Goal: Navigation & Orientation: Find specific page/section

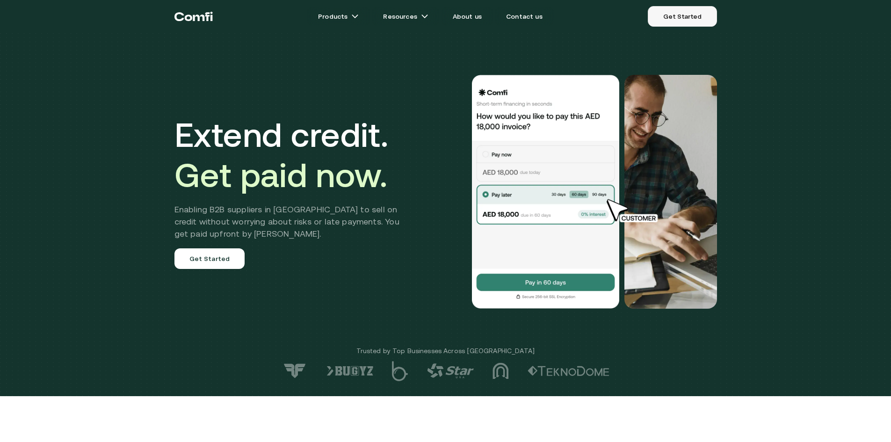
click at [694, 16] on link "Get Started" at bounding box center [681, 16] width 69 height 21
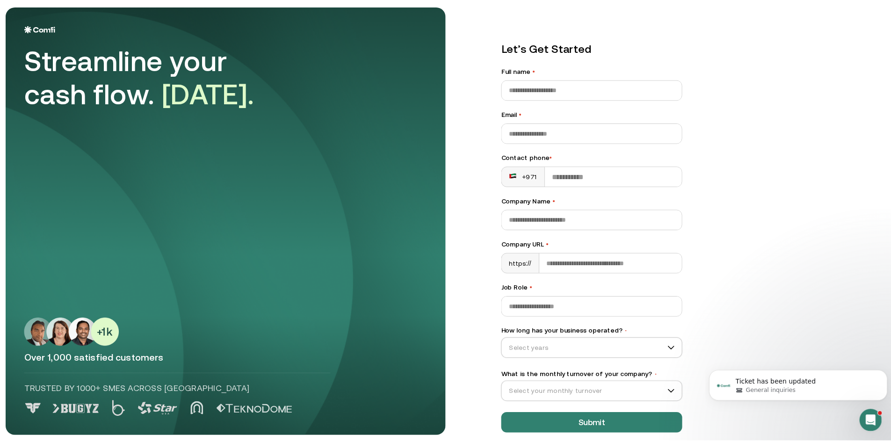
scroll to position [11, 0]
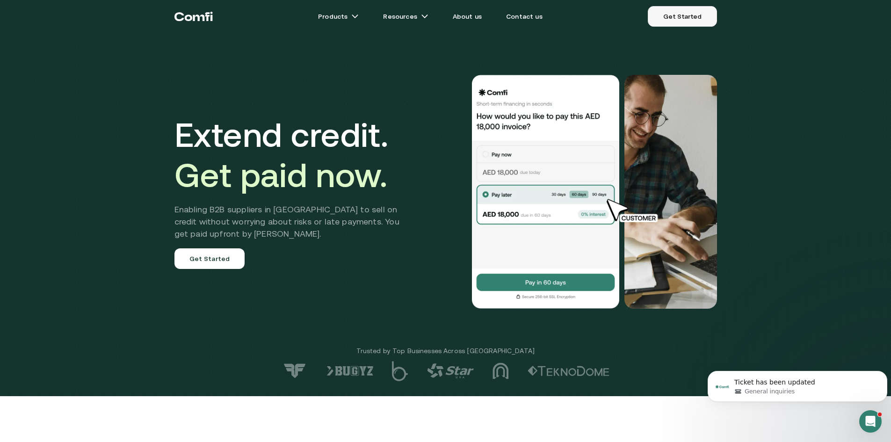
click at [680, 23] on link "Get Started" at bounding box center [681, 16] width 69 height 21
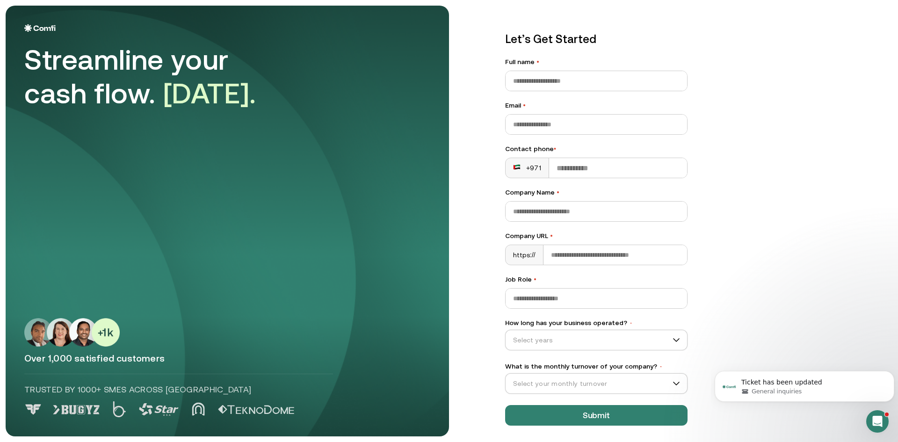
scroll to position [11, 0]
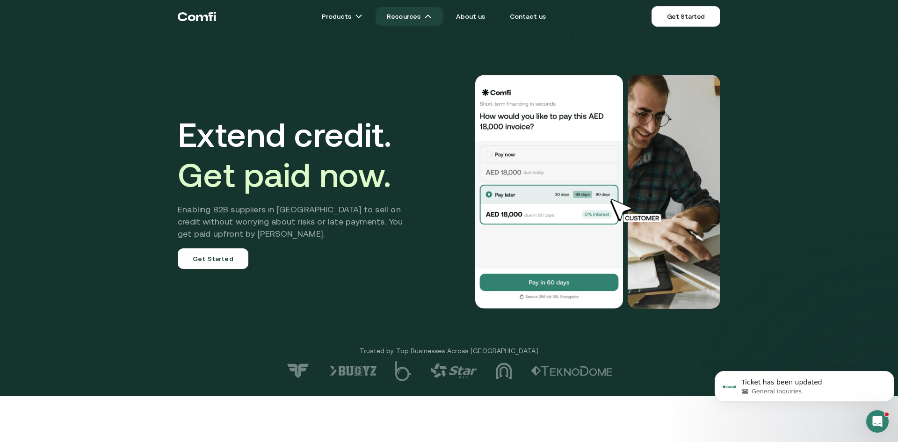
click at [410, 17] on link "Resources" at bounding box center [408, 16] width 67 height 19
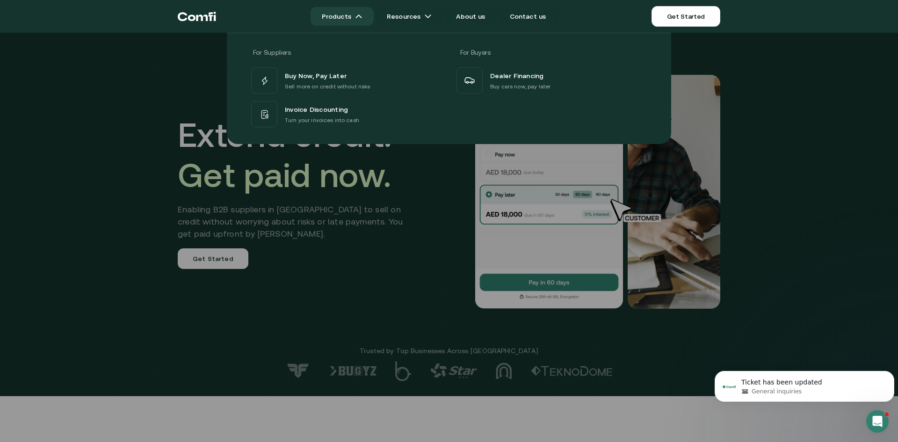
click at [359, 15] on link "Products" at bounding box center [341, 16] width 63 height 19
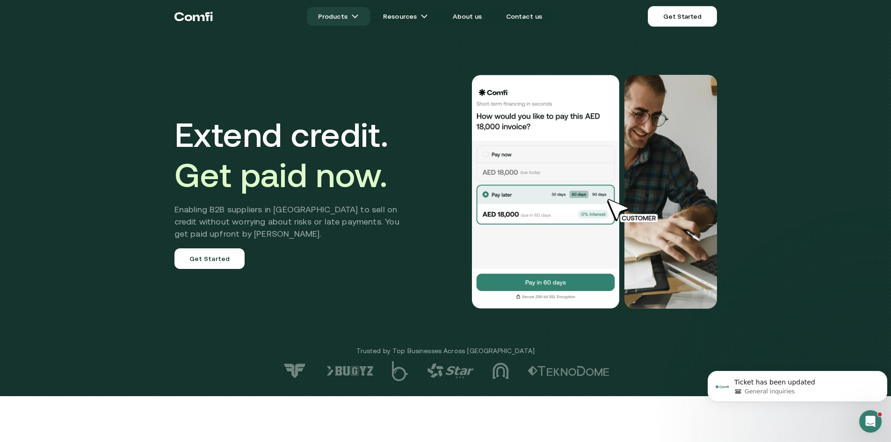
click at [359, 15] on img at bounding box center [354, 16] width 7 height 7
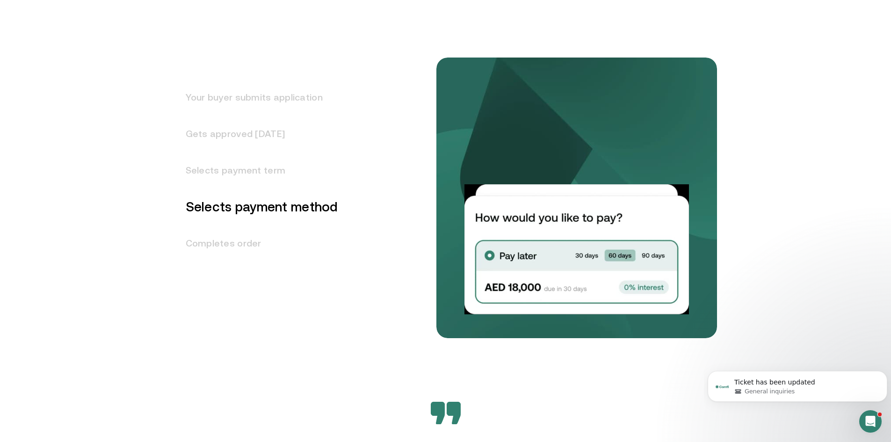
scroll to position [1262, 0]
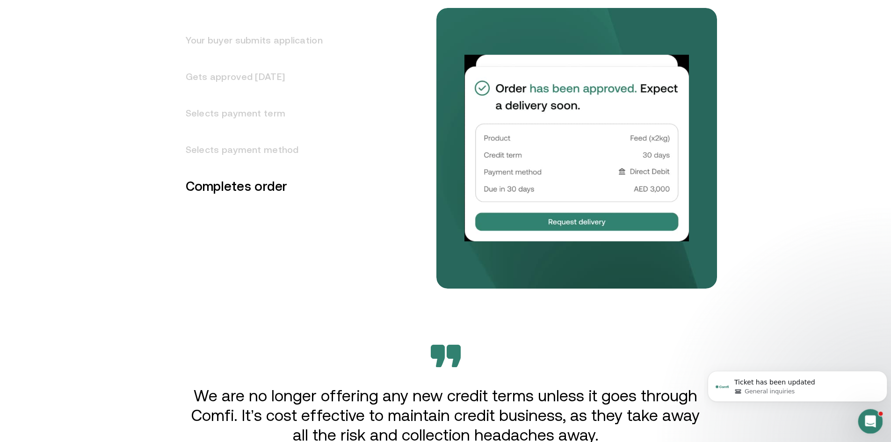
click at [878, 429] on div "Open Intercom Messenger" at bounding box center [868, 420] width 22 height 22
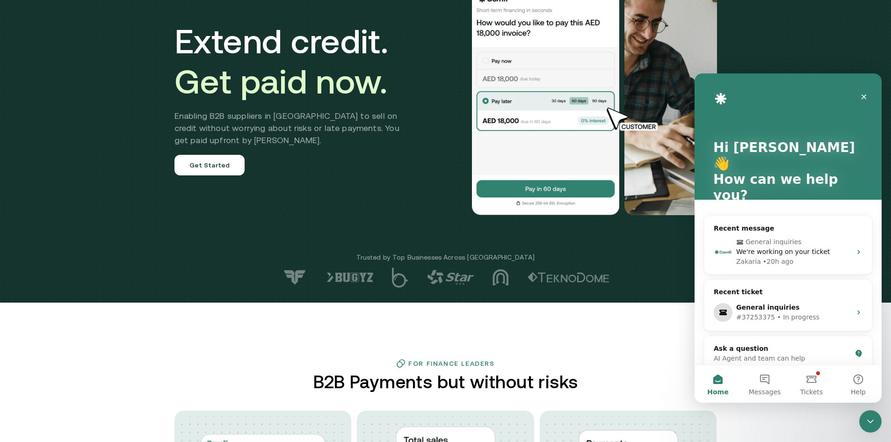
scroll to position [0, 0]
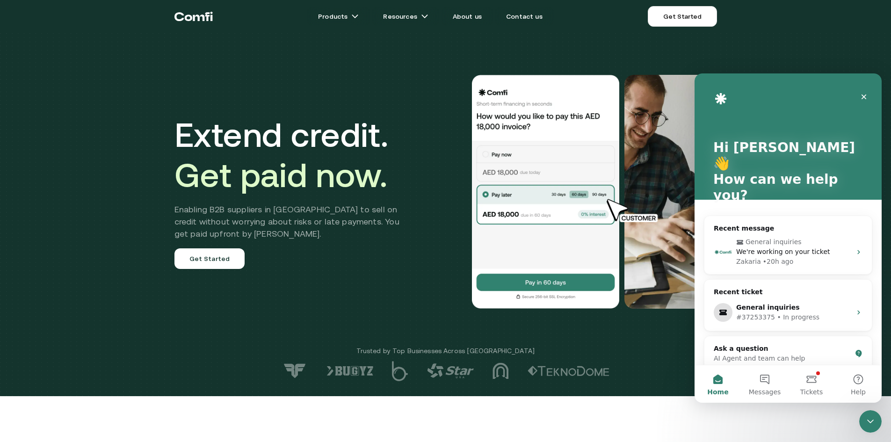
click at [716, 388] on span "Home" at bounding box center [717, 391] width 21 height 7
click at [784, 257] on div "• 20h ago" at bounding box center [778, 262] width 30 height 10
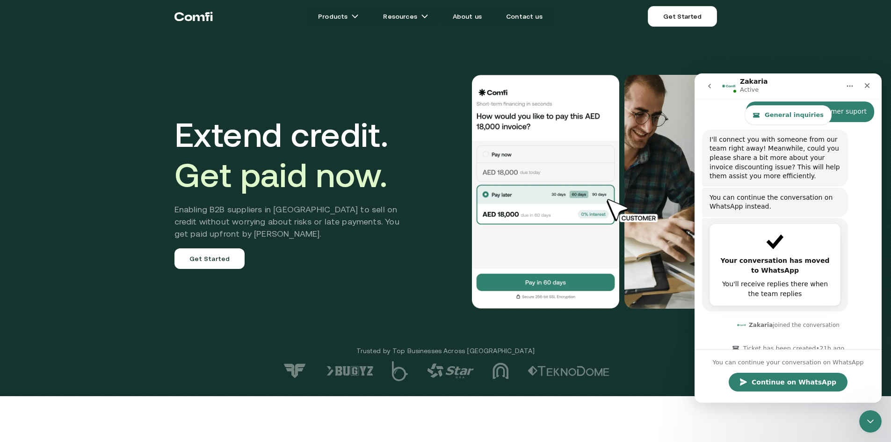
scroll to position [413, 0]
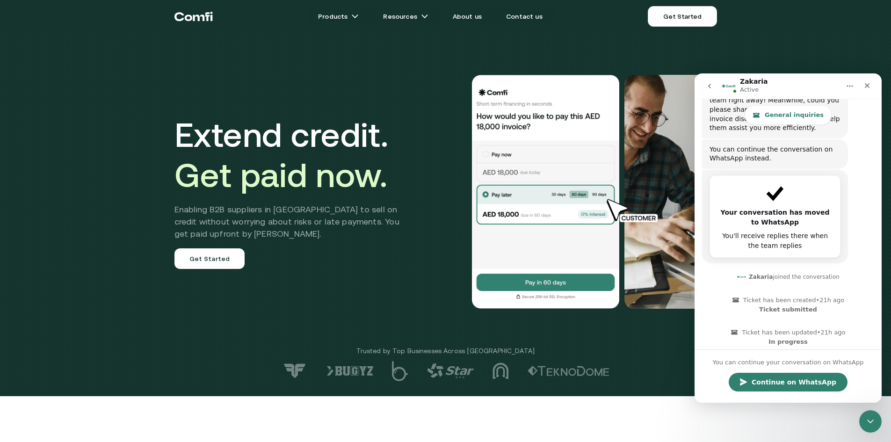
click at [834, 50] on div "Extend credit. Get paid now. Enabling B2B suppliers in [GEOGRAPHIC_DATA] to sel…" at bounding box center [445, 198] width 891 height 396
click at [872, 83] on div "Close" at bounding box center [866, 85] width 17 height 17
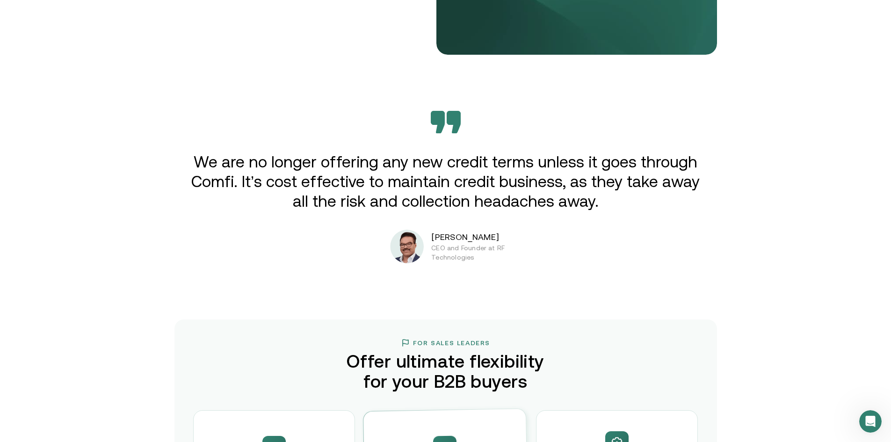
scroll to position [1777, 0]
